Goal: Transaction & Acquisition: Purchase product/service

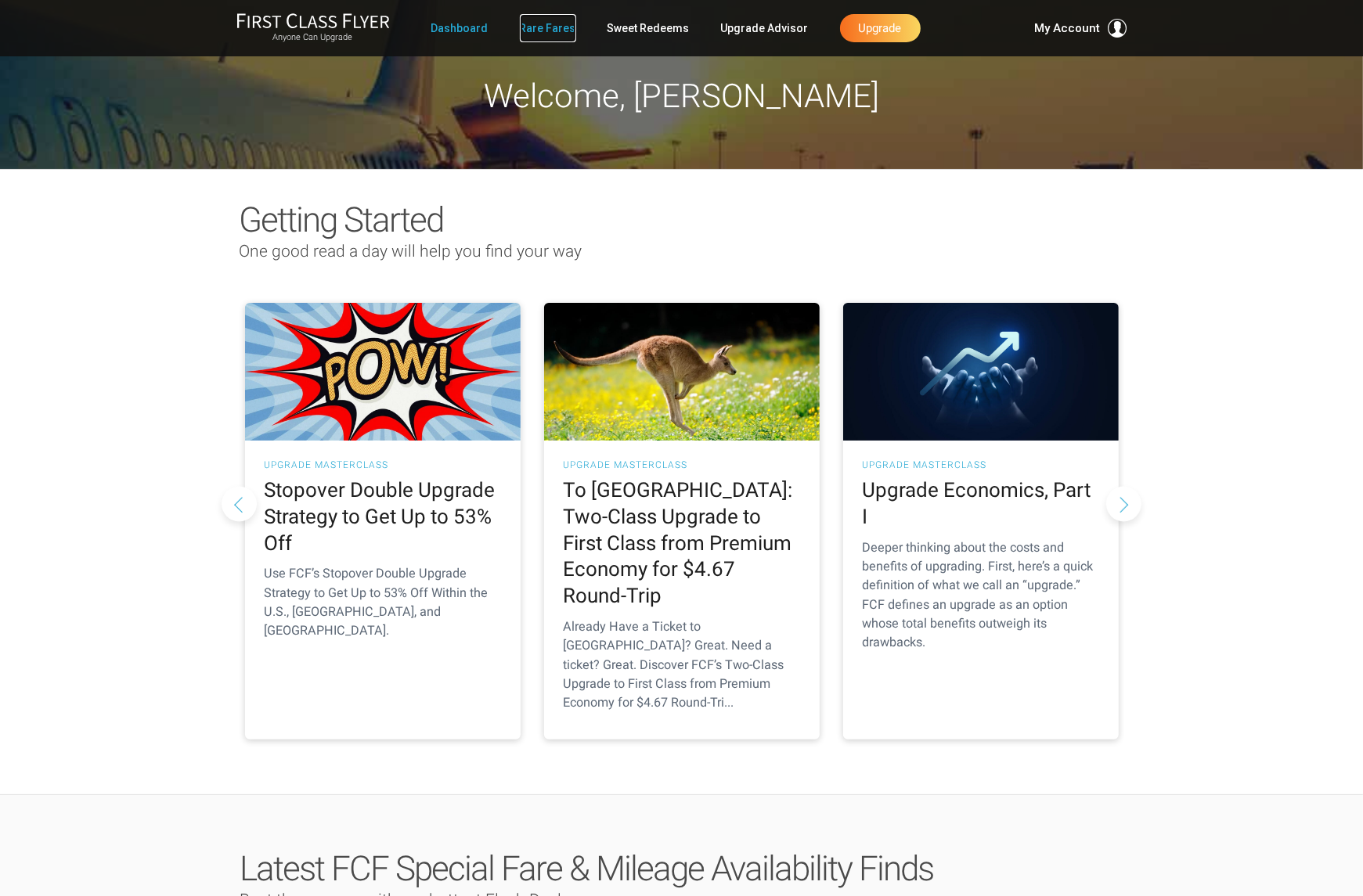
click at [566, 33] on link "Rare Fares" at bounding box center [548, 28] width 56 height 28
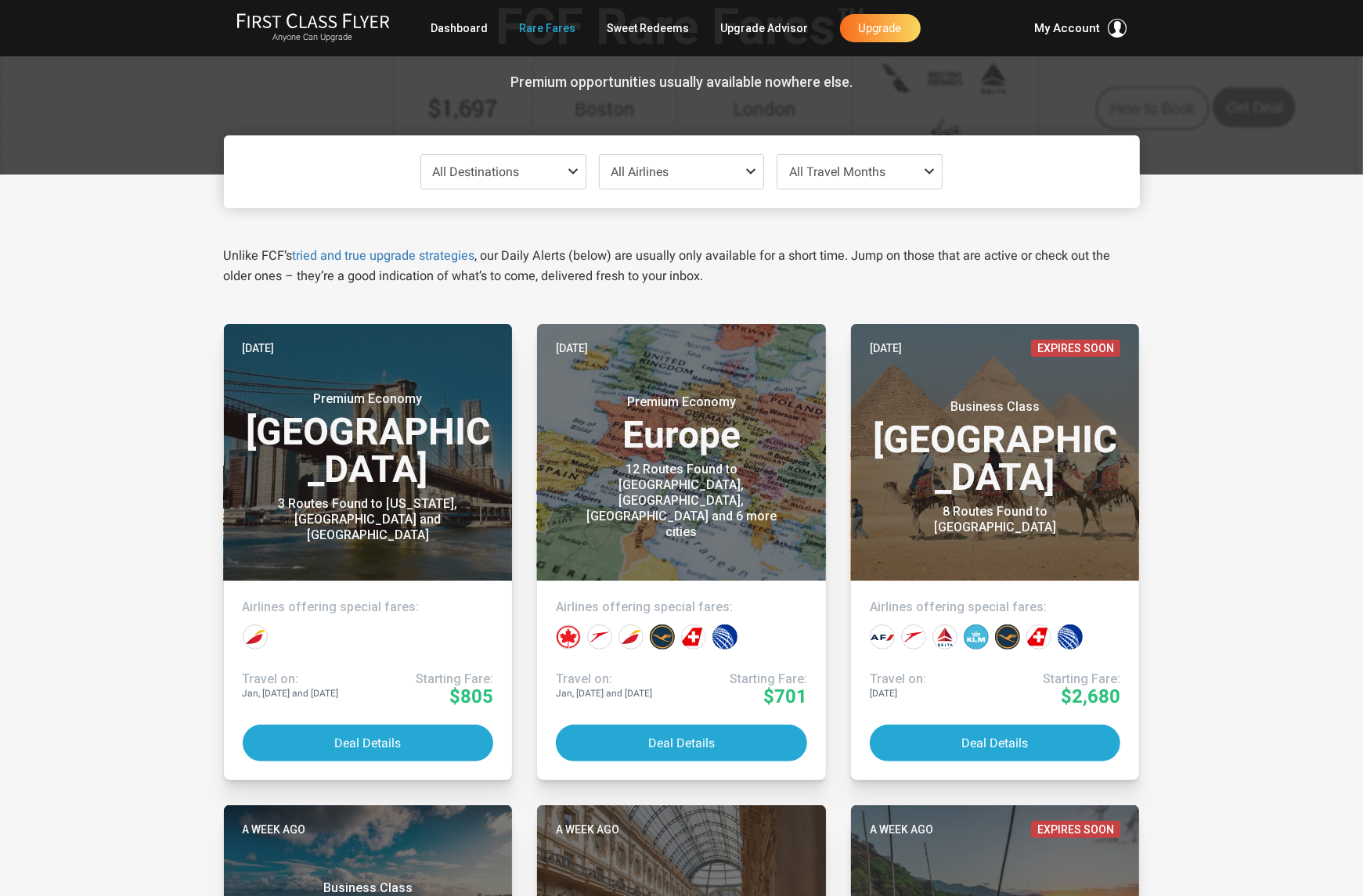
scroll to position [70, 0]
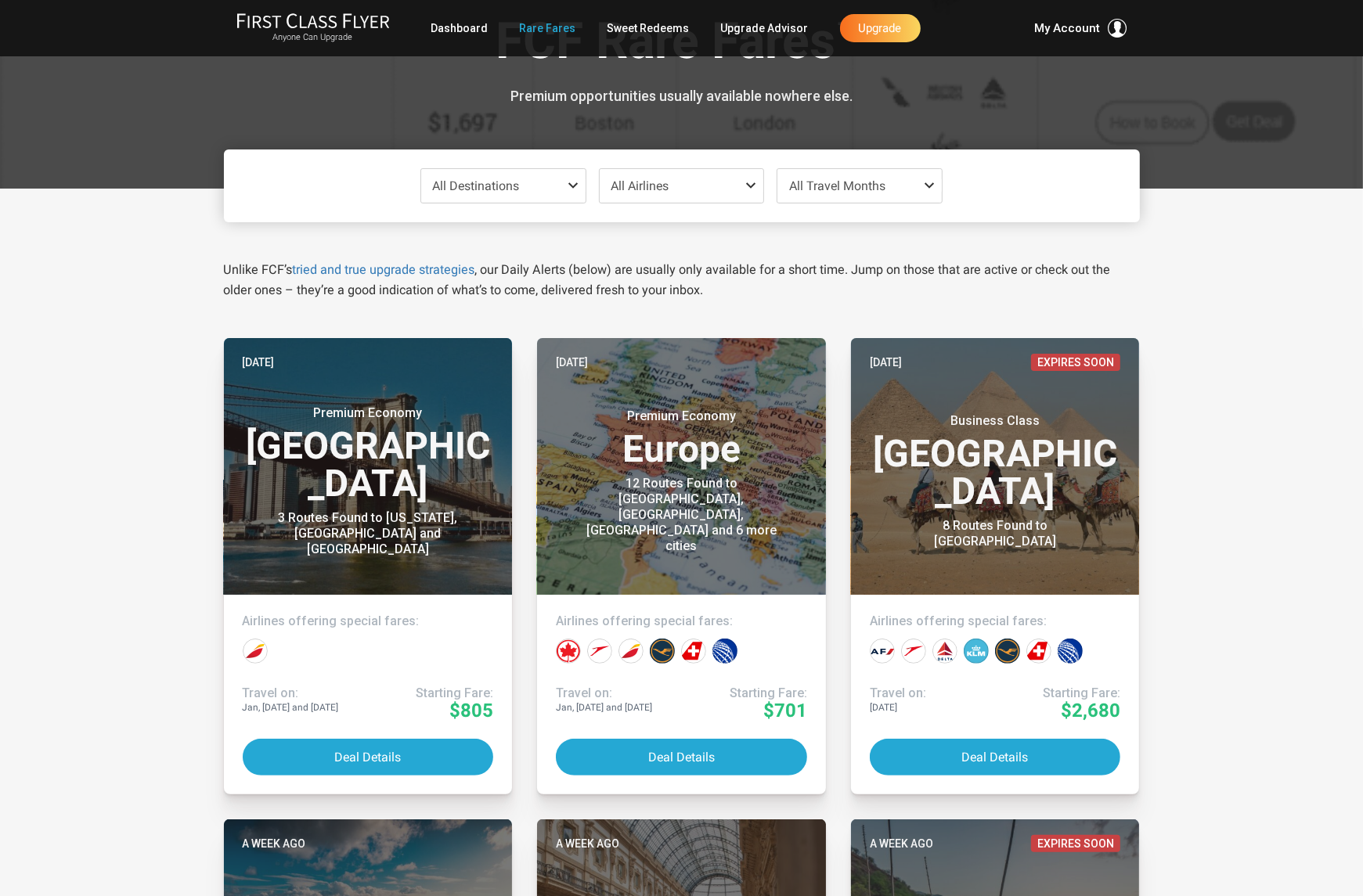
click at [853, 186] on span "All Travel Months" at bounding box center [837, 185] width 96 height 15
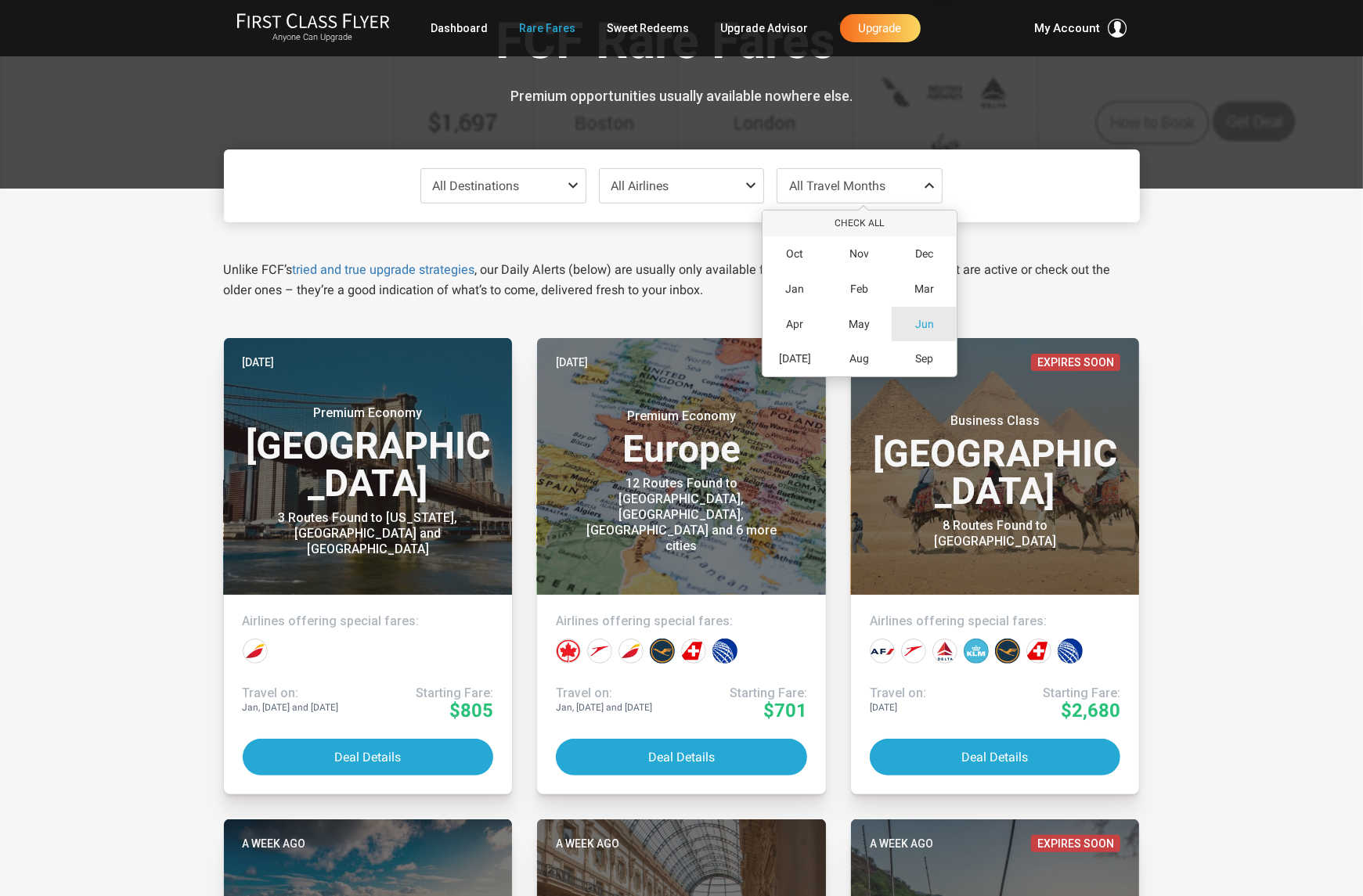
click at [922, 325] on span "Jun" at bounding box center [924, 324] width 19 height 13
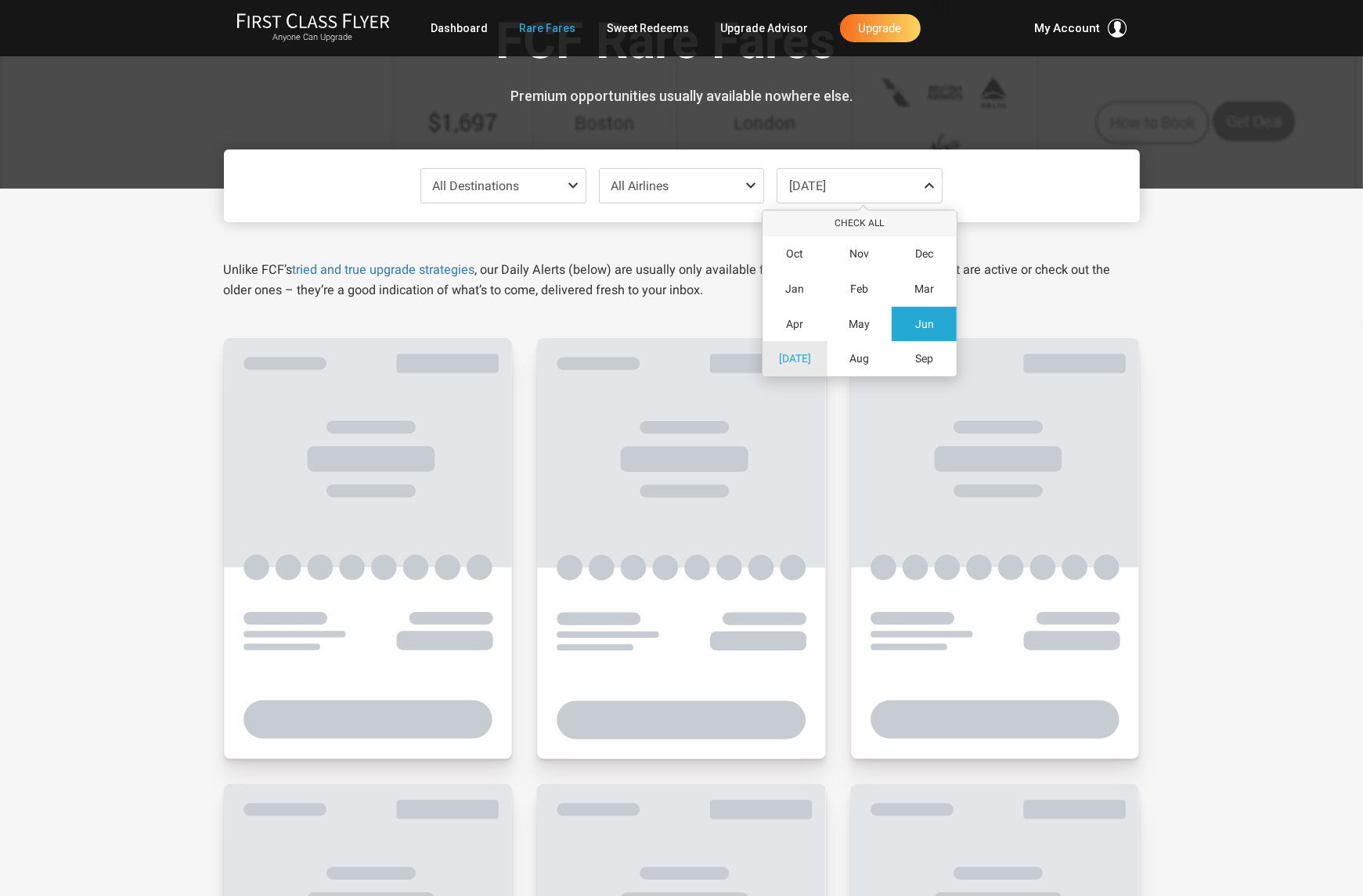
click at [795, 364] on span "[DATE]" at bounding box center [794, 359] width 32 height 13
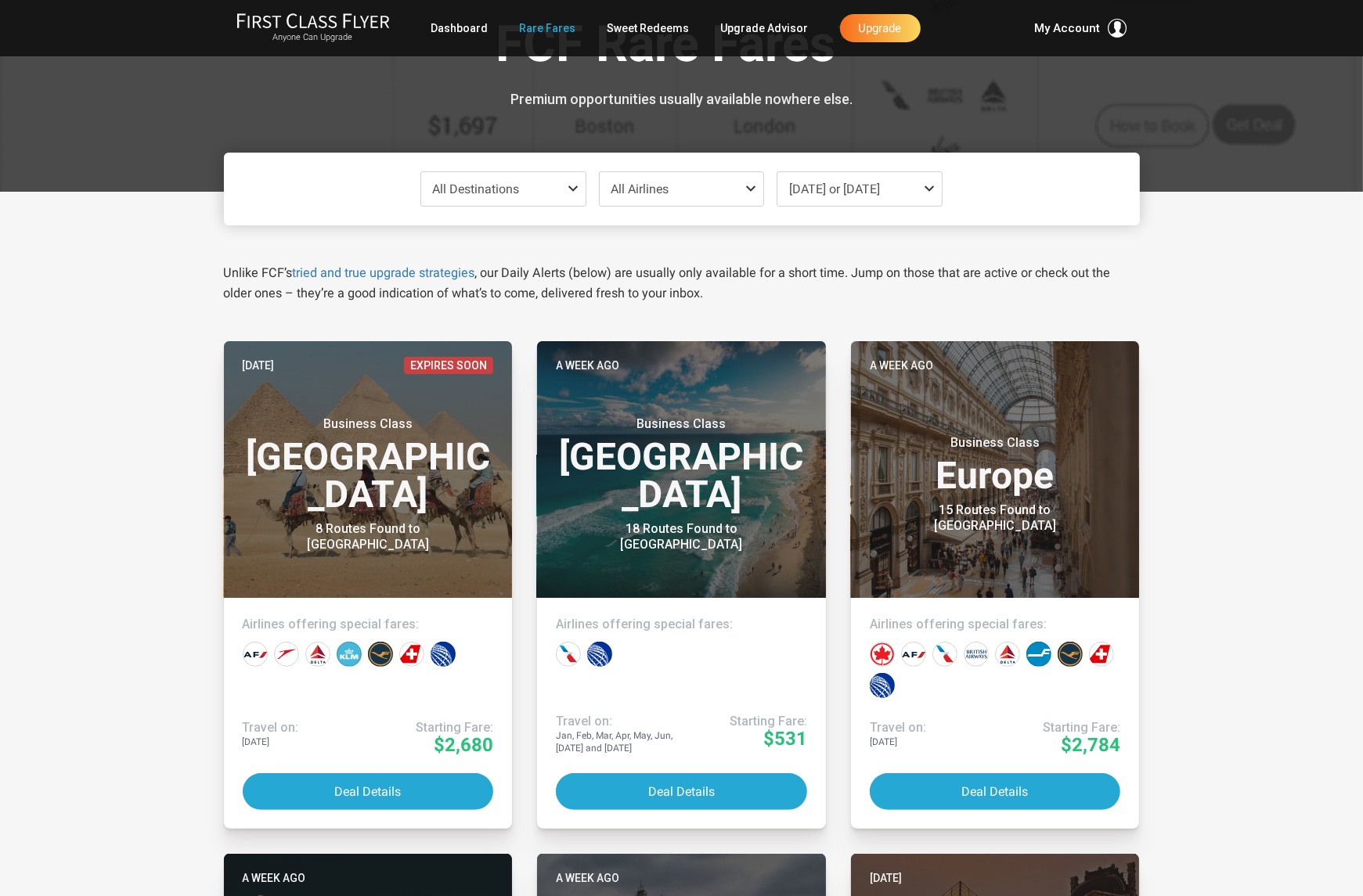
click at [566, 190] on span at bounding box center [576, 188] width 19 height 12
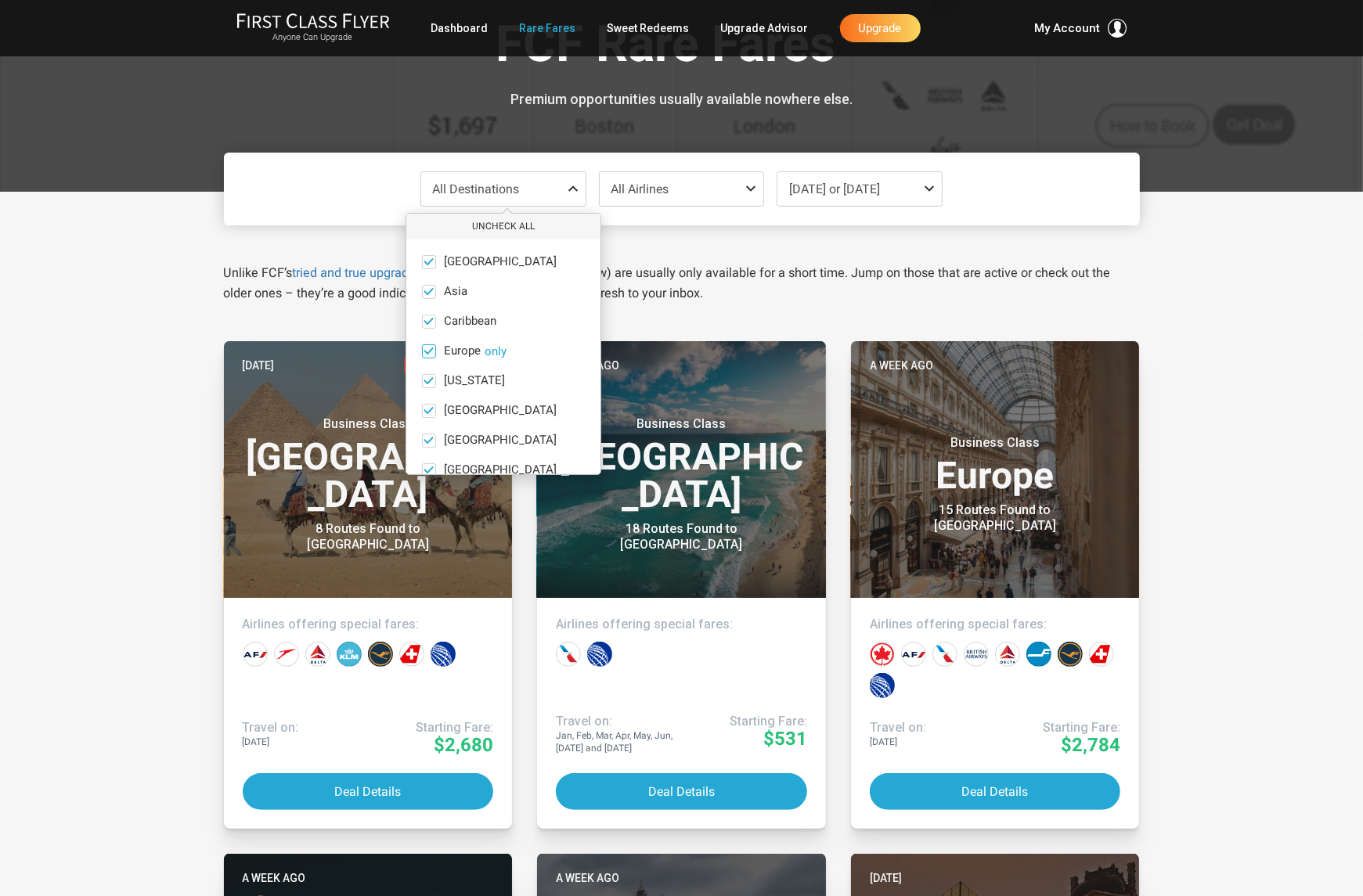
click at [501, 356] on button "only" at bounding box center [496, 351] width 22 height 14
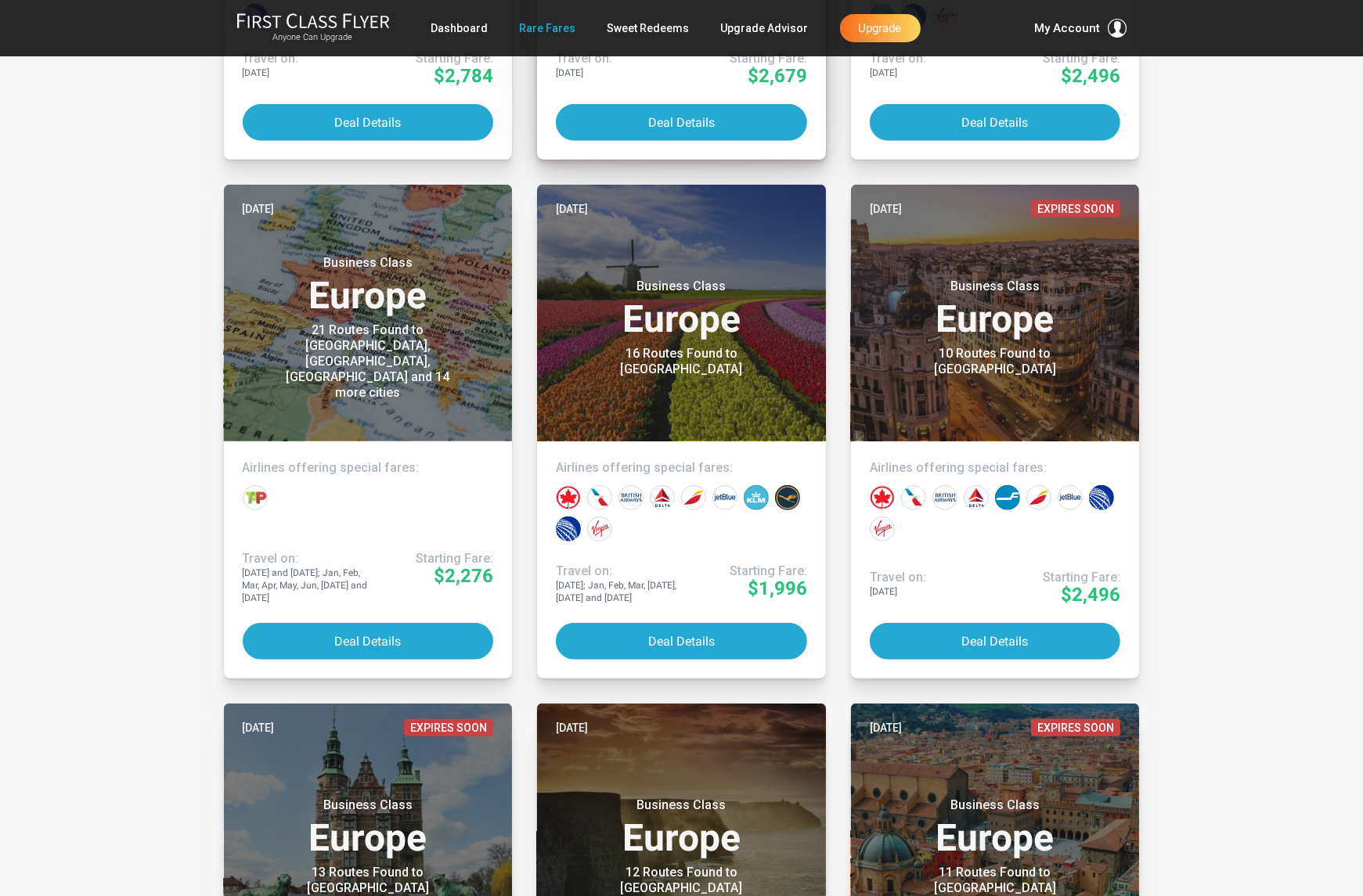
scroll to position [800, 0]
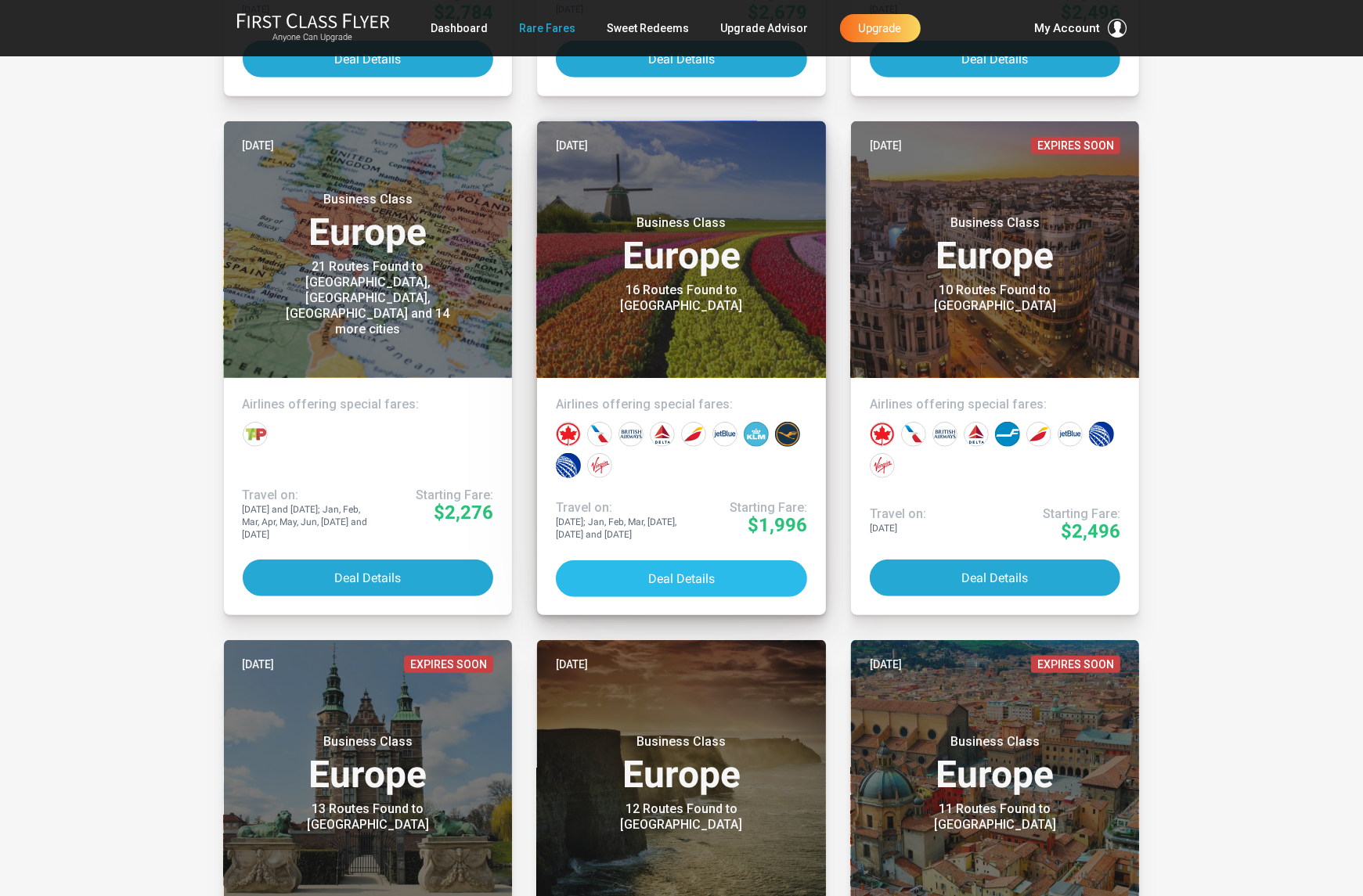
click at [680, 579] on button "Deal Details" at bounding box center [681, 579] width 251 height 37
